Goal: Task Accomplishment & Management: Manage account settings

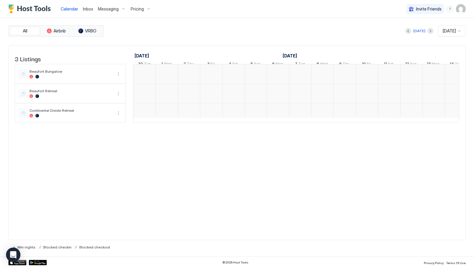
scroll to position [0, 334]
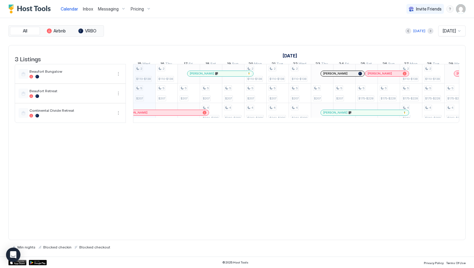
click at [133, 7] on span "Pricing" at bounding box center [137, 8] width 13 height 5
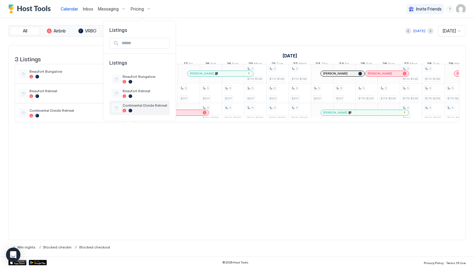
click at [131, 108] on div "Continental Divide Retreat" at bounding box center [145, 107] width 45 height 9
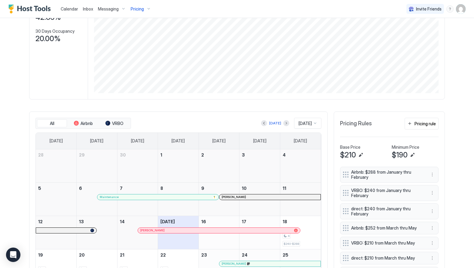
scroll to position [112, 0]
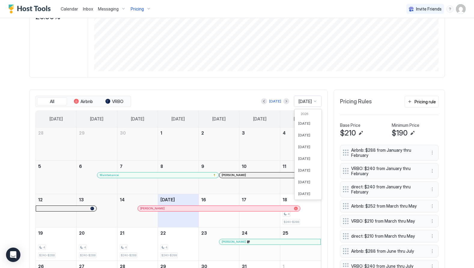
click at [302, 103] on span "[DATE]" at bounding box center [305, 101] width 13 height 5
click at [305, 131] on span "[DATE]" at bounding box center [305, 133] width 12 height 5
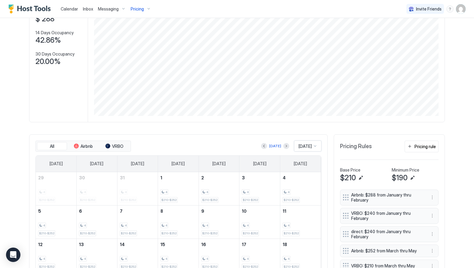
scroll to position [86, 0]
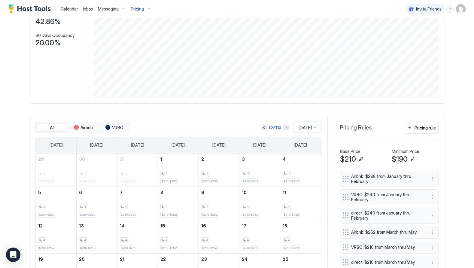
click at [299, 127] on span "[DATE]" at bounding box center [305, 127] width 13 height 5
click at [303, 169] on span "[DATE]" at bounding box center [305, 170] width 12 height 5
click at [284, 127] on button "Next month" at bounding box center [287, 127] width 6 height 6
click at [282, 127] on div "[DATE]" at bounding box center [277, 127] width 12 height 5
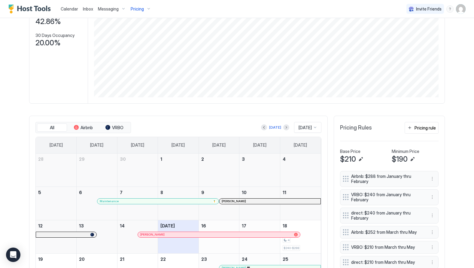
click at [300, 127] on span "[DATE]" at bounding box center [305, 127] width 13 height 5
click at [305, 175] on span "[DATE]" at bounding box center [305, 177] width 12 height 5
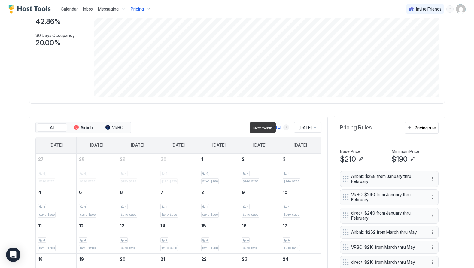
click at [284, 127] on button "Next month" at bounding box center [287, 127] width 6 height 6
click at [290, 128] on button "Next month" at bounding box center [288, 127] width 6 height 6
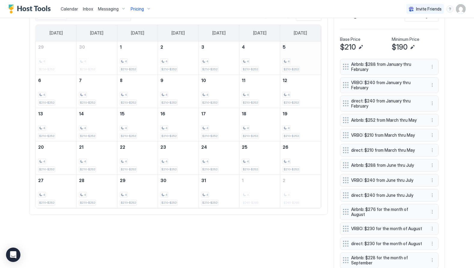
scroll to position [186, 0]
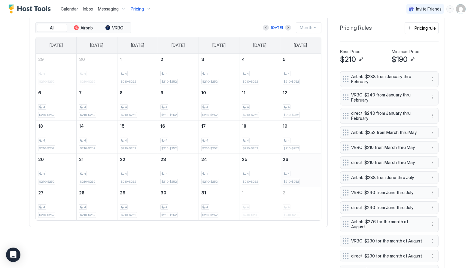
click at [303, 170] on div "4 $210-$252" at bounding box center [301, 170] width 36 height 28
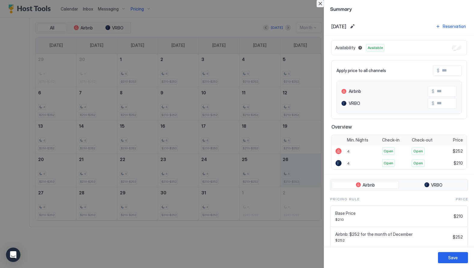
click at [319, 6] on button "Close" at bounding box center [320, 3] width 7 height 7
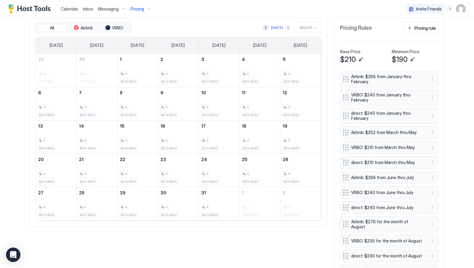
click at [288, 29] on button "Next month" at bounding box center [288, 28] width 6 height 6
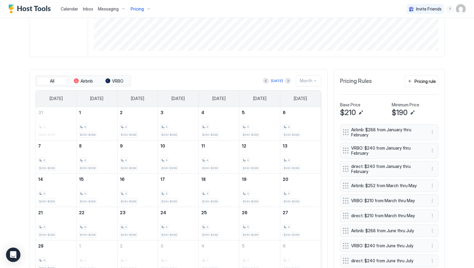
scroll to position [136, 0]
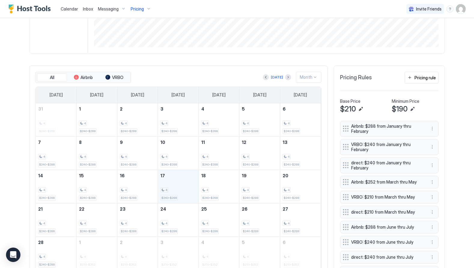
click at [168, 181] on div "4 $240-$288" at bounding box center [179, 187] width 36 height 28
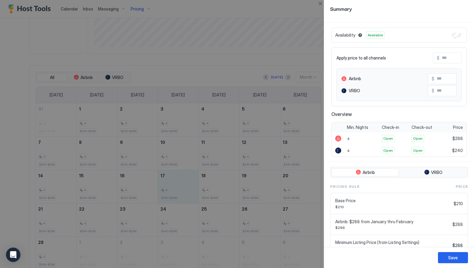
scroll to position [0, 0]
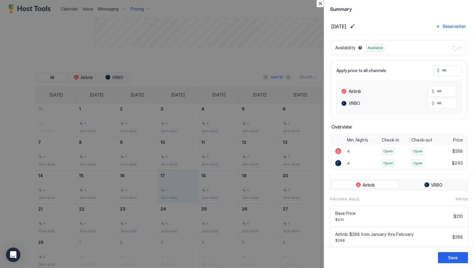
click at [321, 3] on button "Close" at bounding box center [320, 3] width 7 height 7
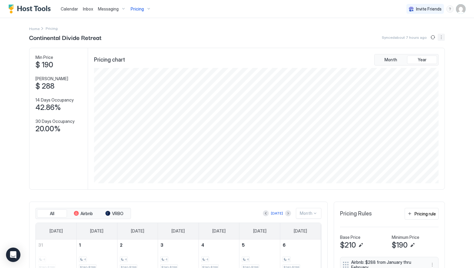
click at [443, 36] on button "More options" at bounding box center [441, 37] width 7 height 7
click at [426, 55] on span "Listing Settings" at bounding box center [431, 55] width 27 height 5
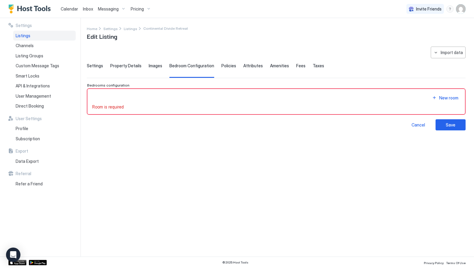
click at [90, 65] on span "Settings" at bounding box center [95, 65] width 16 height 5
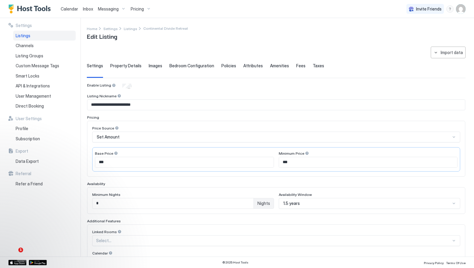
click at [136, 9] on span "Pricing" at bounding box center [137, 8] width 13 height 5
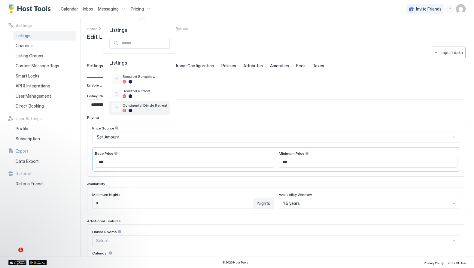
click at [133, 102] on div "Continental Divide Retreat" at bounding box center [139, 108] width 60 height 14
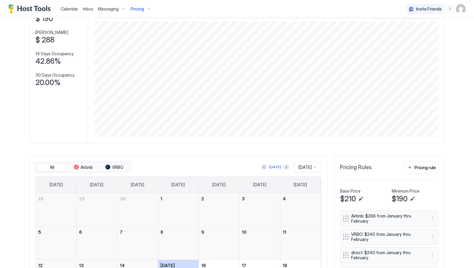
scroll to position [133, 0]
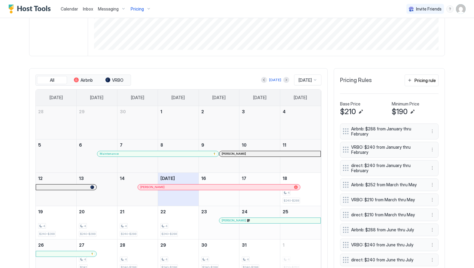
click at [311, 84] on div "[DATE]" at bounding box center [307, 80] width 27 height 11
click at [307, 135] on div "[DATE]" at bounding box center [308, 138] width 27 height 12
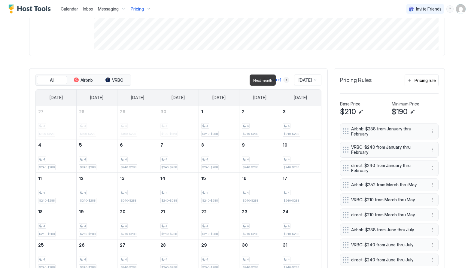
click at [284, 78] on button "Next month" at bounding box center [287, 80] width 6 height 6
click at [289, 80] on button "Next month" at bounding box center [288, 80] width 6 height 6
